Goal: Task Accomplishment & Management: Use online tool/utility

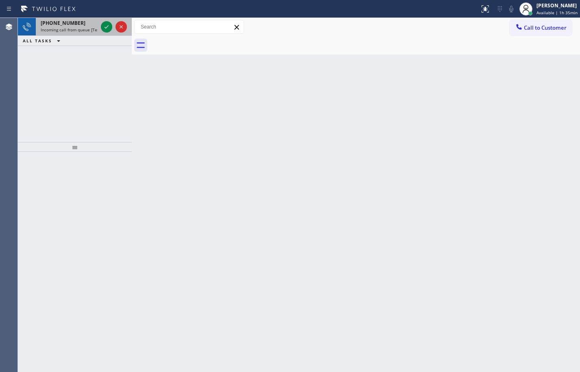
drag, startPoint x: 0, startPoint y: 0, endPoint x: 70, endPoint y: 26, distance: 75.1
click at [70, 26] on div "[PHONE_NUMBER] Incoming call from queue [Test] All" at bounding box center [67, 27] width 63 height 18
click at [93, 24] on div "[PHONE_NUMBER]" at bounding box center [69, 23] width 57 height 7
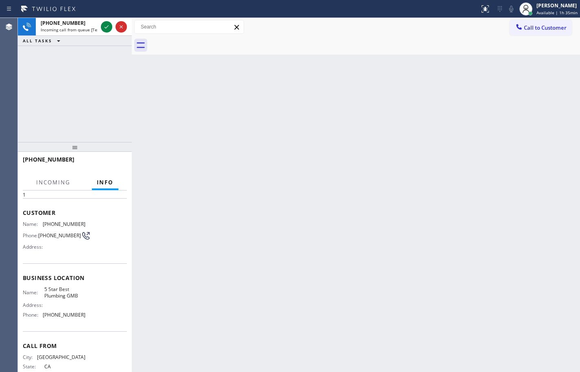
scroll to position [55, 0]
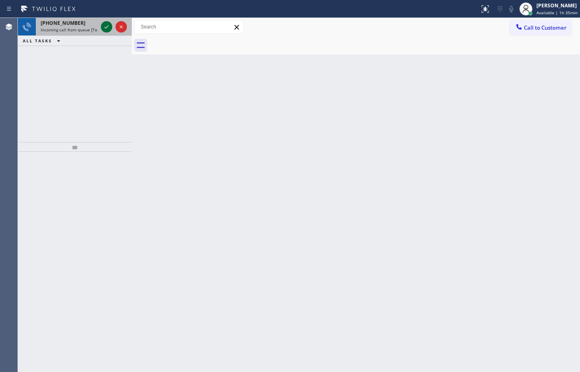
click at [109, 28] on icon at bounding box center [107, 27] width 10 height 10
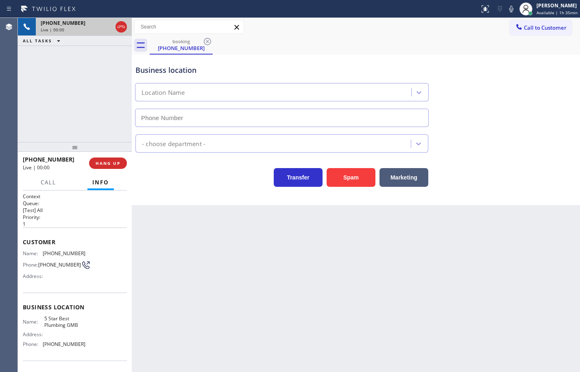
type input "[PHONE_NUMBER]"
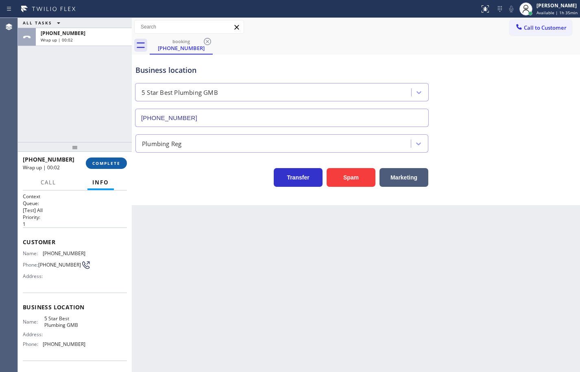
click at [120, 160] on span "COMPLETE" at bounding box center [106, 163] width 28 height 6
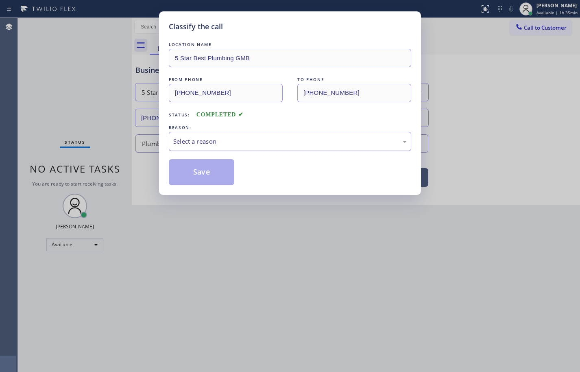
click at [256, 143] on div "Select a reason" at bounding box center [289, 141] width 233 height 9
click at [209, 167] on button "Save" at bounding box center [201, 172] width 65 height 26
